Goal: Information Seeking & Learning: Learn about a topic

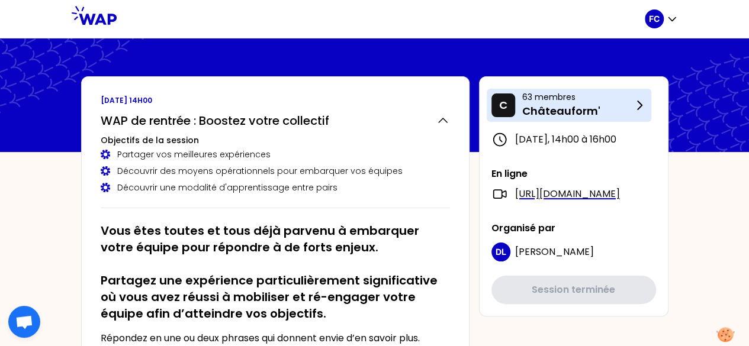
click at [550, 108] on p "Châteauform'" at bounding box center [577, 111] width 110 height 17
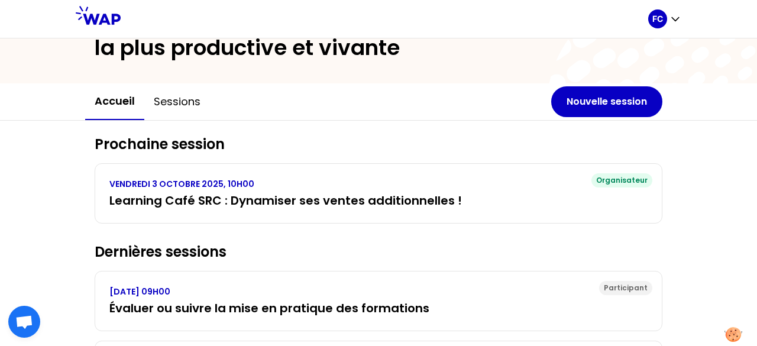
scroll to position [118, 0]
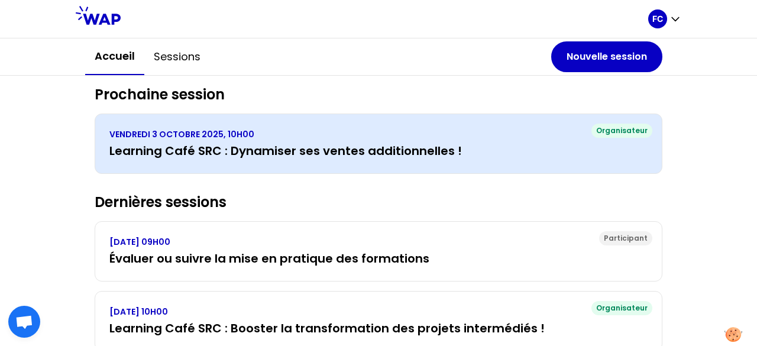
click at [283, 156] on h3 "Learning Café SRC : Dynamiser ses ventes additionnelles !" at bounding box center [378, 151] width 538 height 17
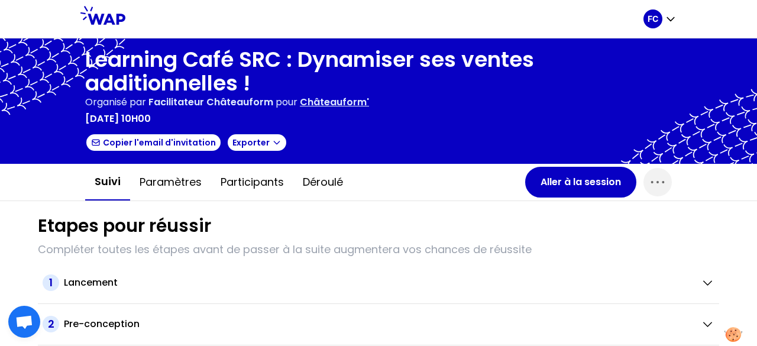
scroll to position [118, 0]
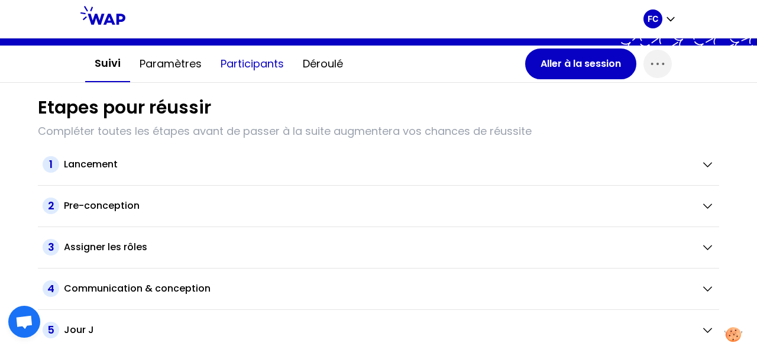
click at [239, 63] on button "Participants" at bounding box center [252, 64] width 82 height 36
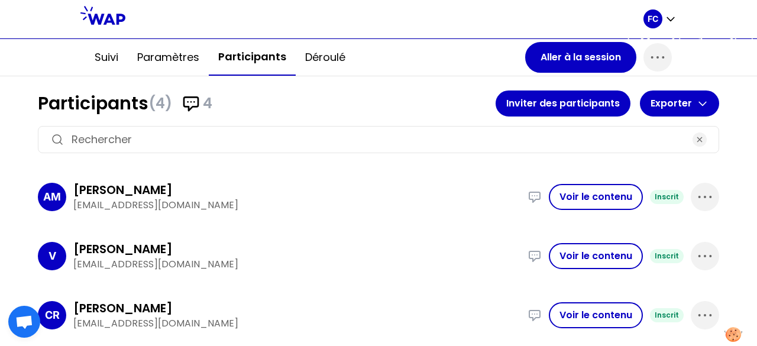
scroll to position [177, 0]
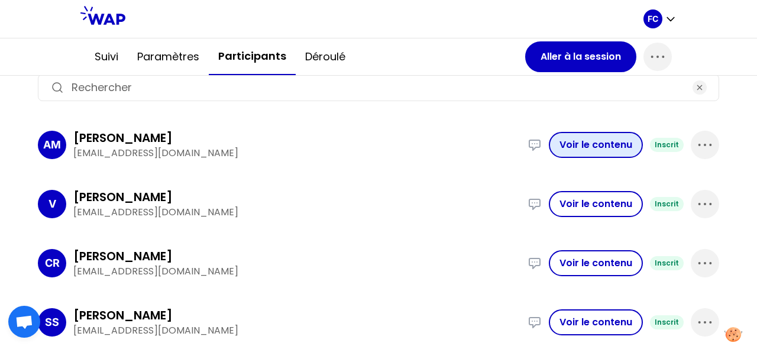
click at [611, 138] on button "Voir le contenu" at bounding box center [596, 145] width 94 height 26
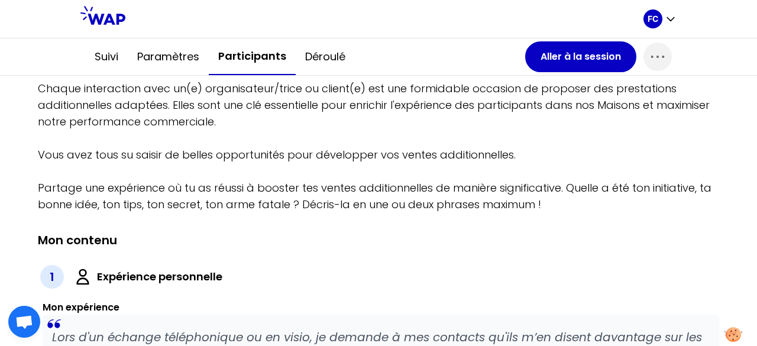
scroll to position [177, 0]
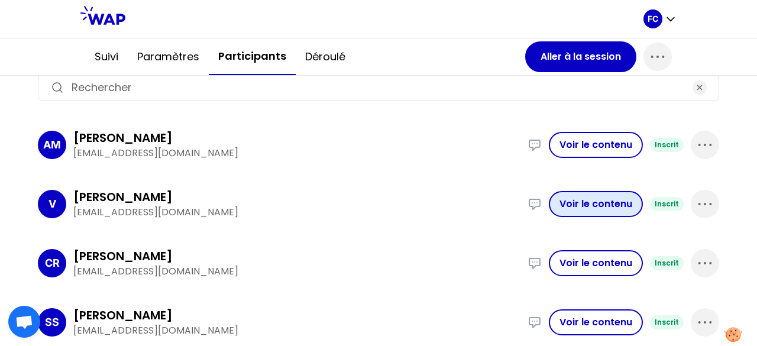
click at [566, 209] on button "Voir le contenu" at bounding box center [596, 204] width 94 height 26
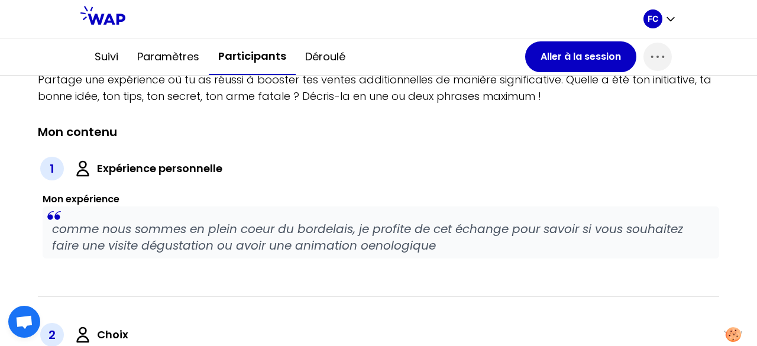
scroll to position [354, 0]
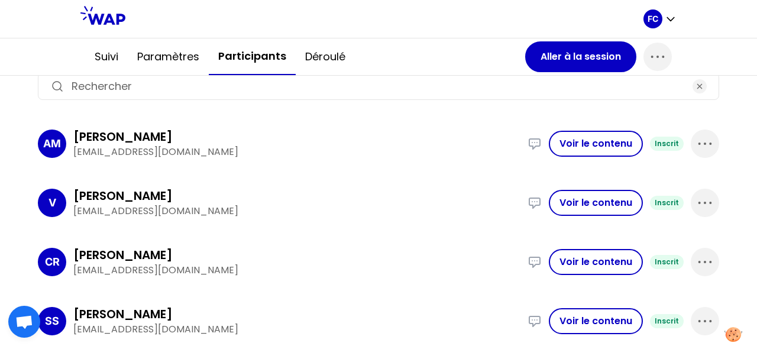
scroll to position [177, 0]
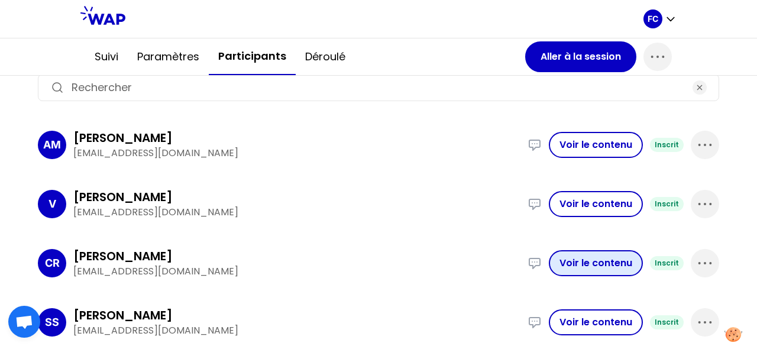
click at [573, 266] on button "Voir le contenu" at bounding box center [596, 263] width 94 height 26
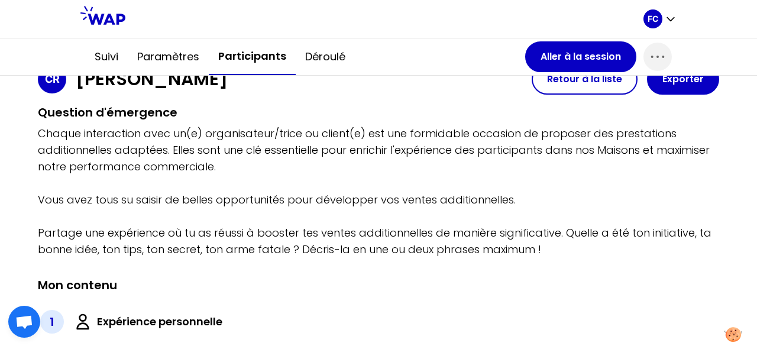
scroll to position [177, 0]
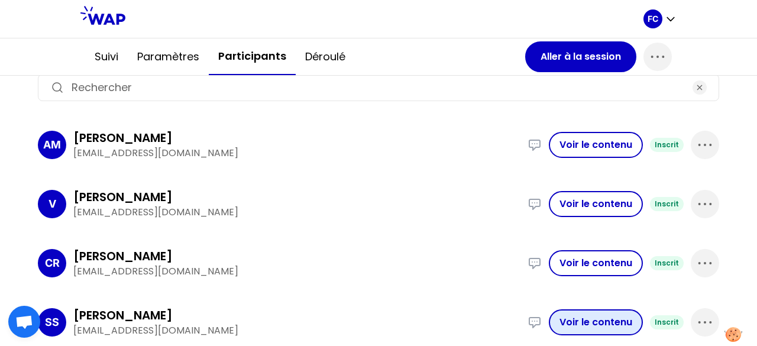
click at [591, 322] on button "Voir le contenu" at bounding box center [596, 322] width 94 height 26
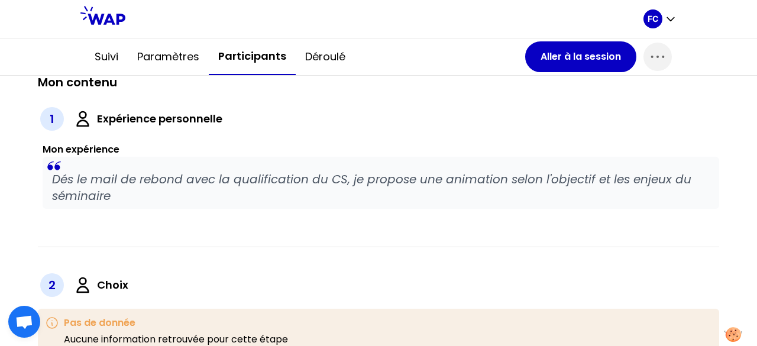
scroll to position [177, 0]
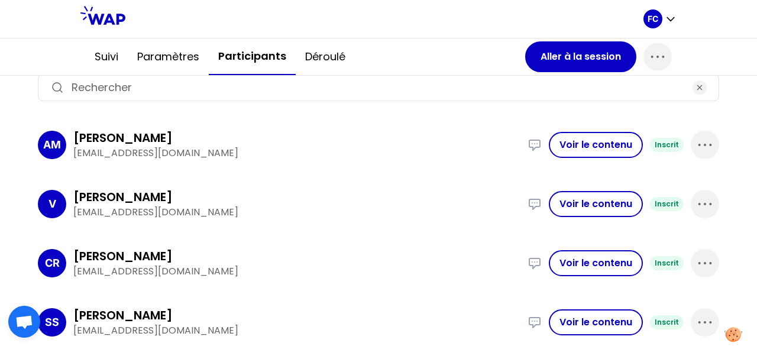
scroll to position [177, 0]
